Goal: Task Accomplishment & Management: Complete application form

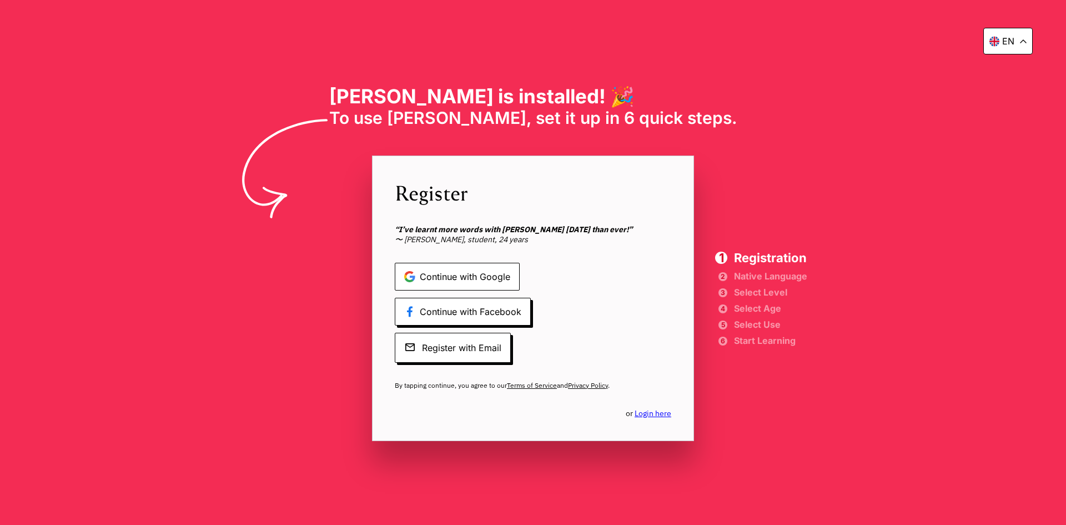
click at [493, 276] on span "Continue with Google" at bounding box center [457, 277] width 125 height 28
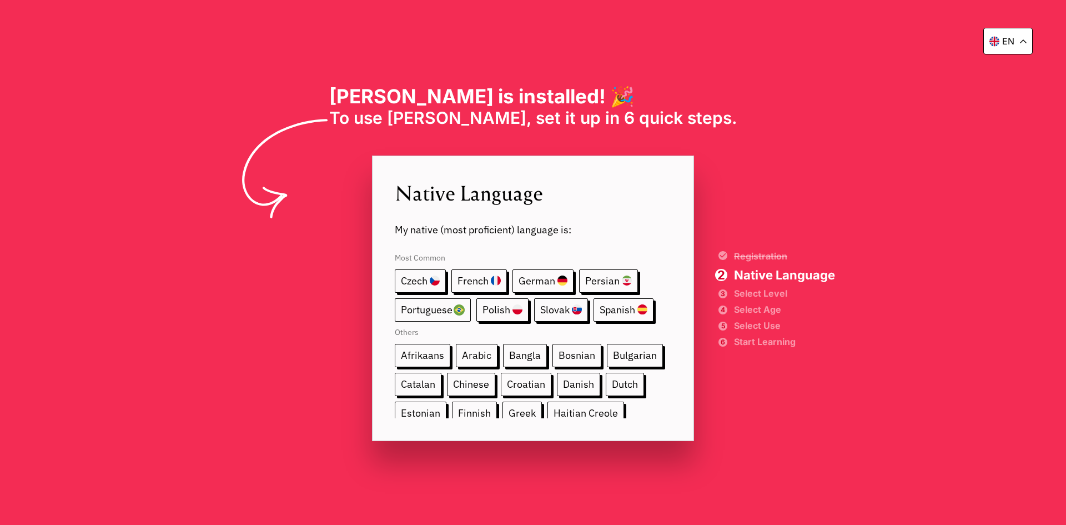
click at [430, 308] on span "Portuguese" at bounding box center [433, 309] width 76 height 23
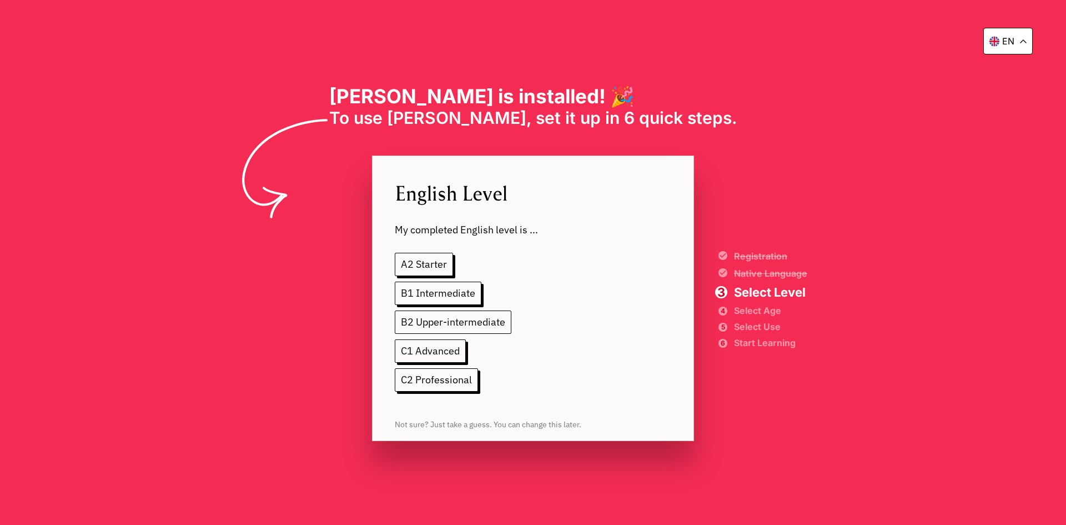
click at [476, 323] on span "B2 Upper-intermediate" at bounding box center [453, 321] width 117 height 23
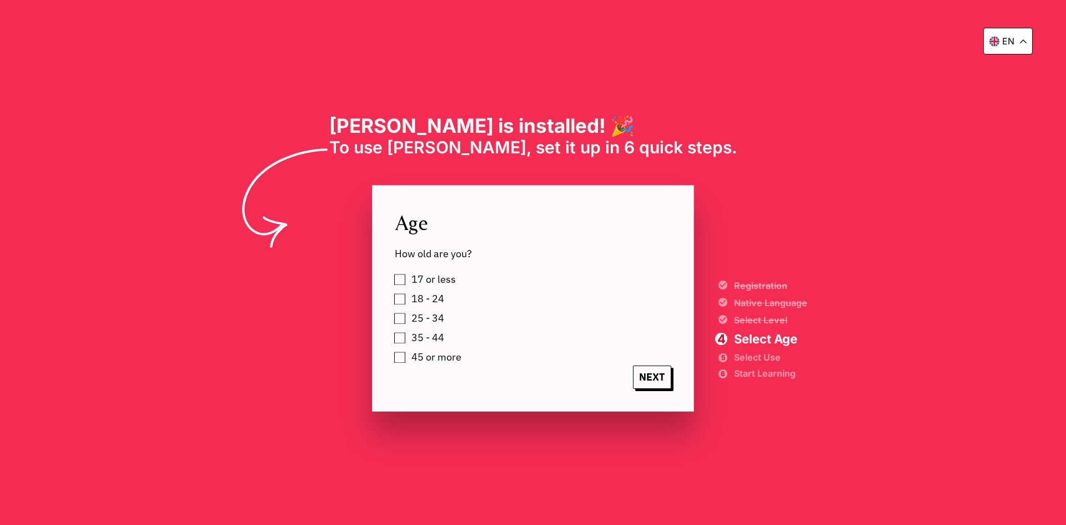
click at [408, 294] on label "18 - 24" at bounding box center [426, 298] width 37 height 17
click at [633, 375] on div "NEXT" at bounding box center [533, 376] width 277 height 23
click at [640, 376] on span "NEXT" at bounding box center [652, 376] width 38 height 23
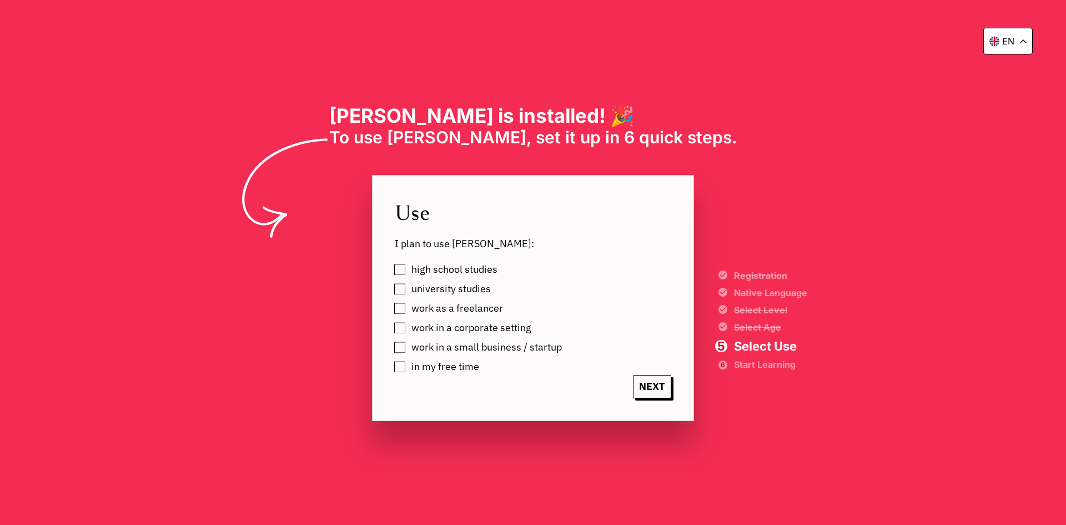
click at [408, 326] on label "work in a corporate setting" at bounding box center [470, 327] width 124 height 17
click at [656, 387] on span "NEXT" at bounding box center [652, 386] width 38 height 23
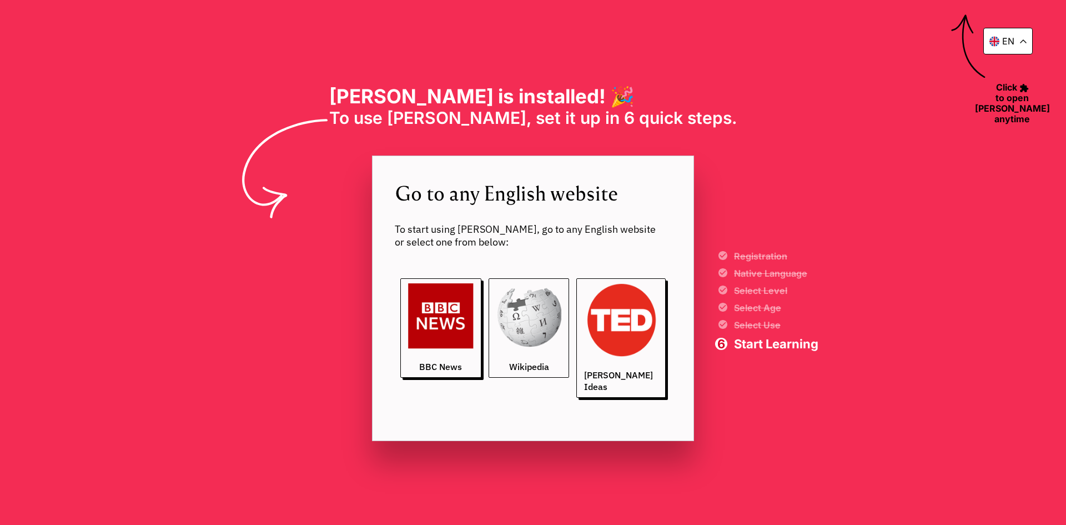
click at [520, 315] on img at bounding box center [529, 316] width 66 height 66
